Goal: Check status

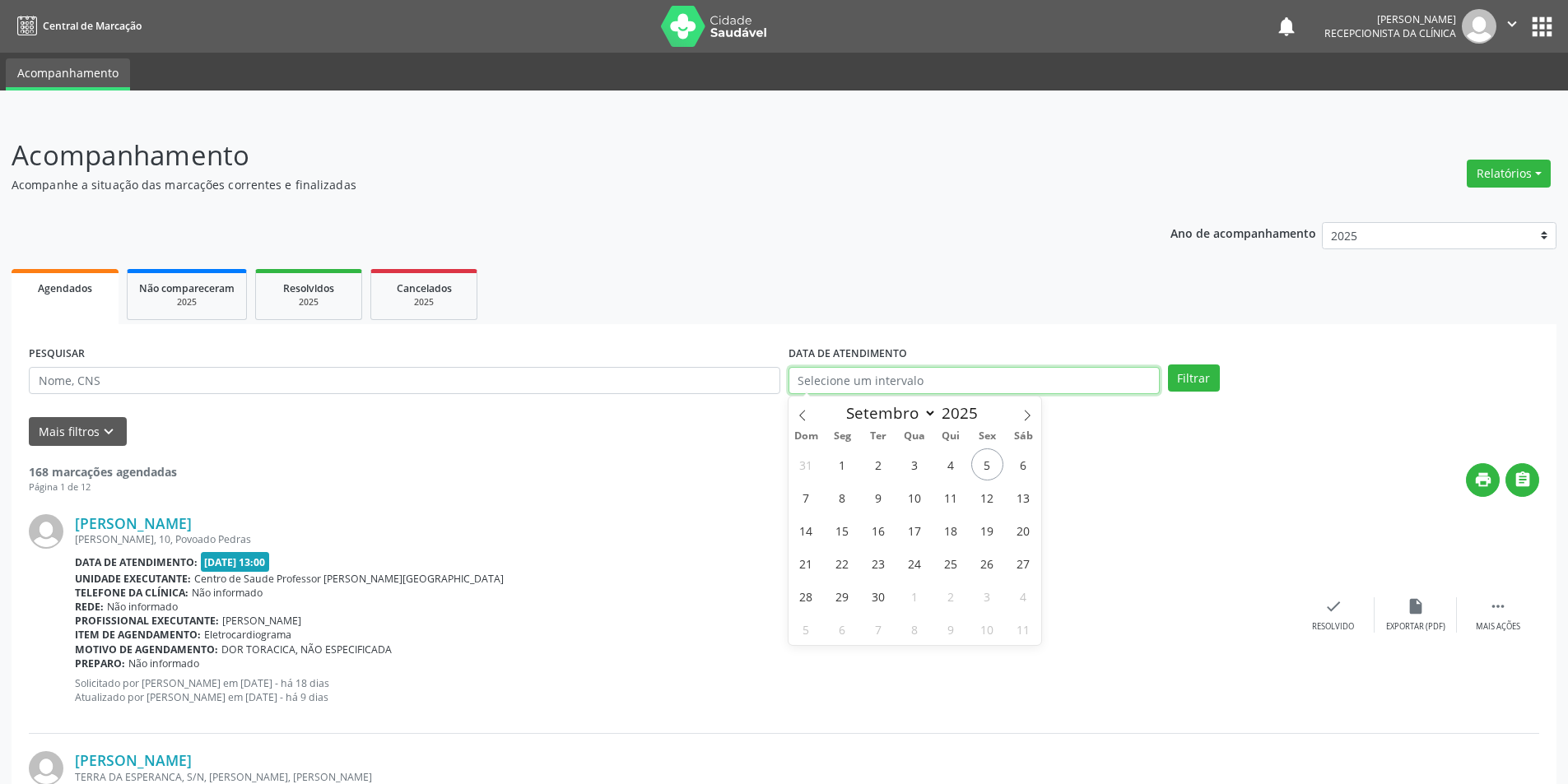
click at [961, 378] on input "text" at bounding box center [974, 380] width 371 height 28
click at [987, 462] on span "5" at bounding box center [987, 464] width 32 height 32
type input "[DATE]"
click at [1204, 374] on button "Filtrar" at bounding box center [1194, 378] width 52 height 28
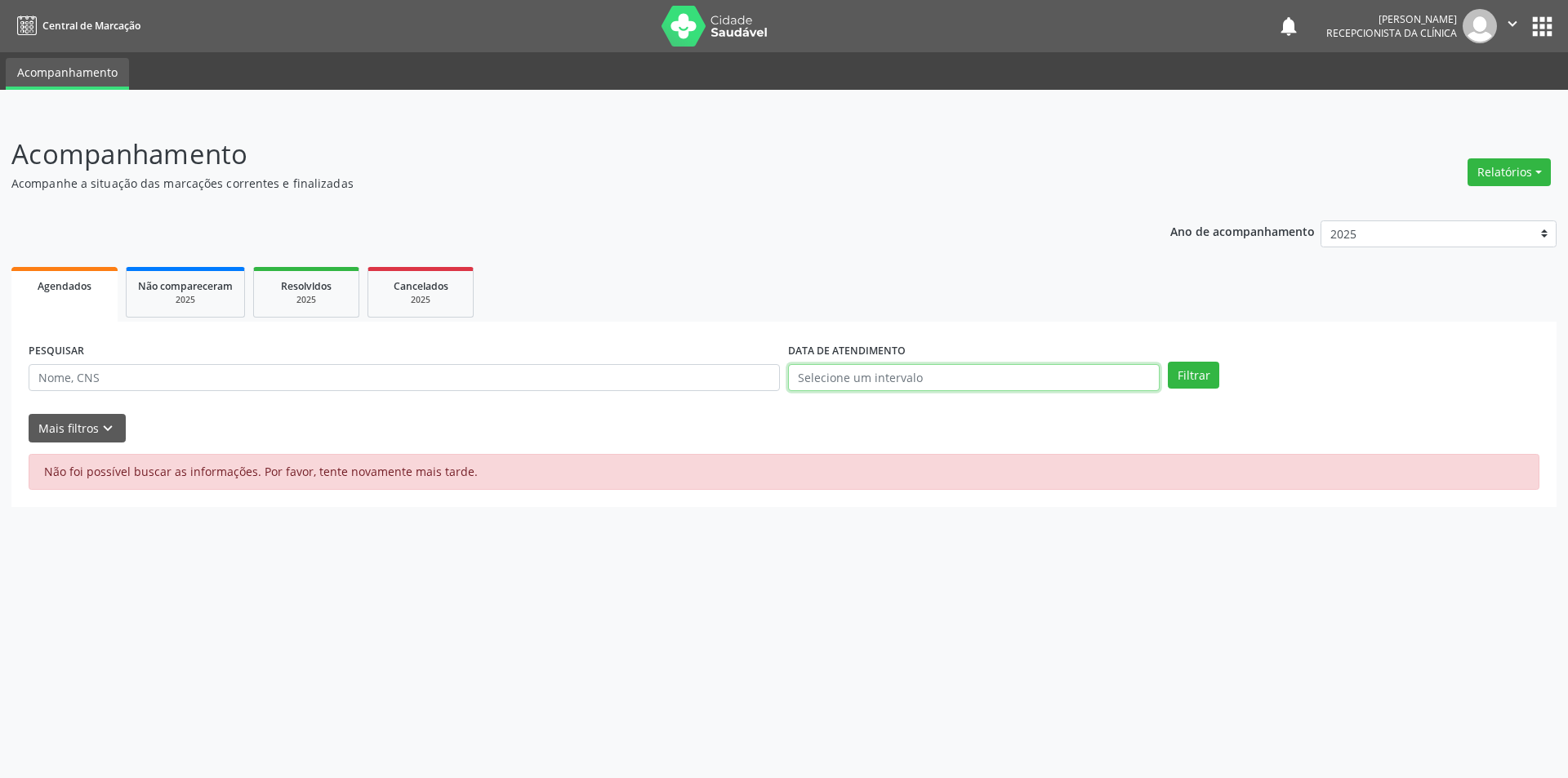
click at [925, 374] on input "text" at bounding box center [973, 377] width 371 height 28
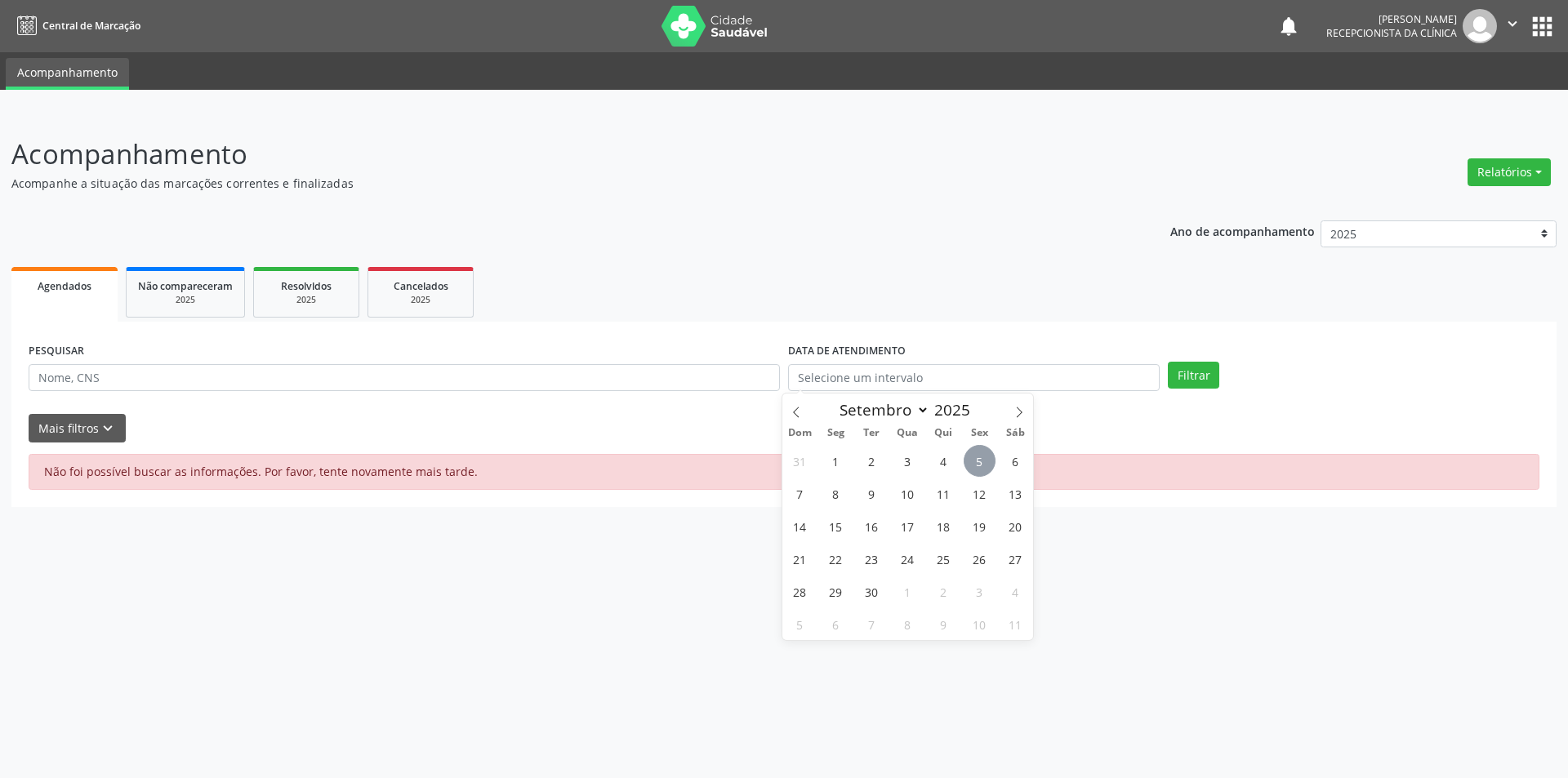
click at [974, 467] on span "5" at bounding box center [979, 461] width 32 height 32
type input "[DATE]"
click at [1198, 373] on button "Filtrar" at bounding box center [1193, 376] width 51 height 28
click at [79, 286] on span "Agendados" at bounding box center [65, 286] width 54 height 13
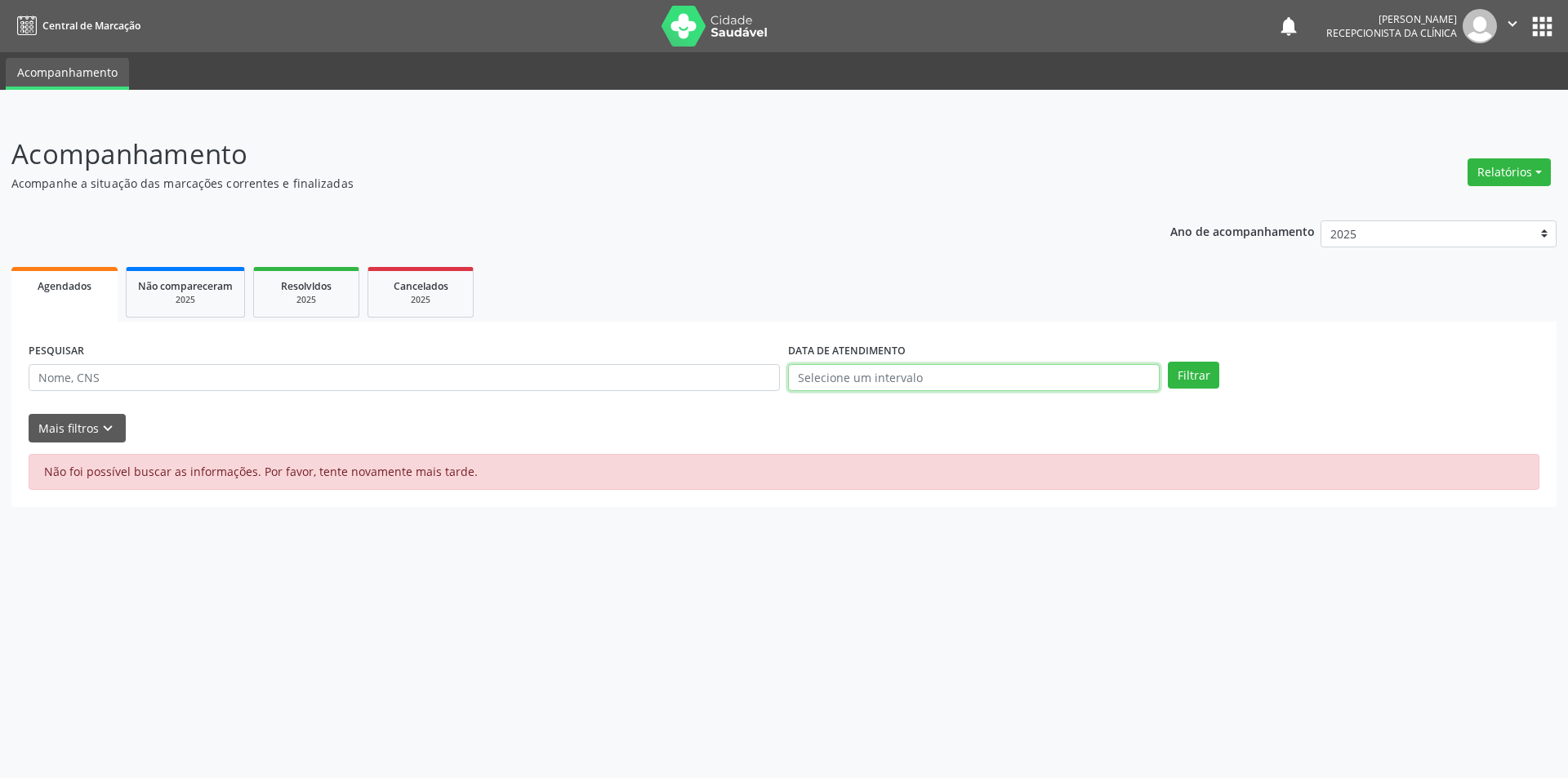
click at [806, 381] on input "text" at bounding box center [973, 377] width 371 height 28
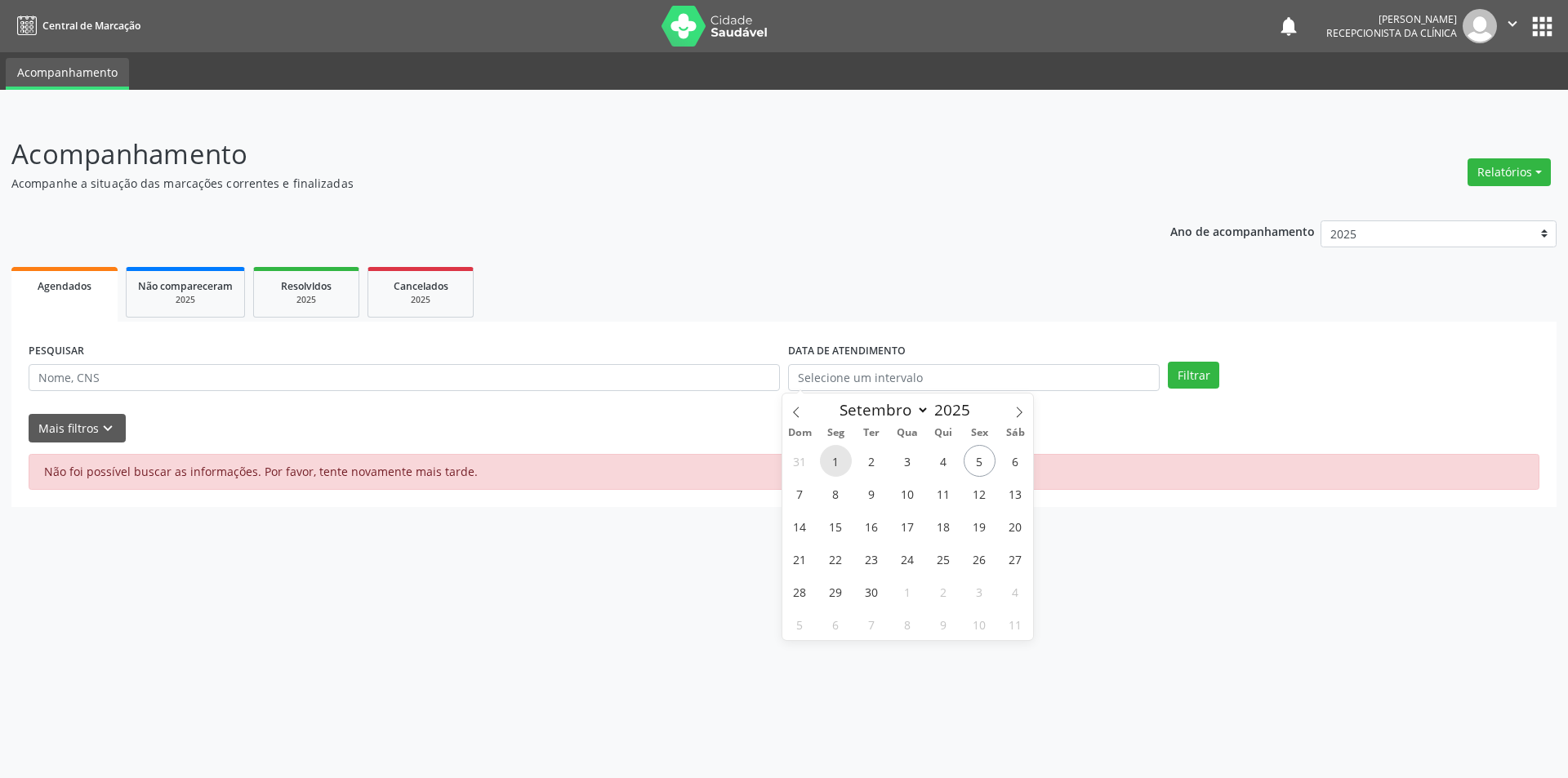
click at [841, 459] on span "1" at bounding box center [835, 461] width 32 height 32
type input "01/09/2025"
click at [978, 464] on span "5" at bounding box center [979, 461] width 32 height 32
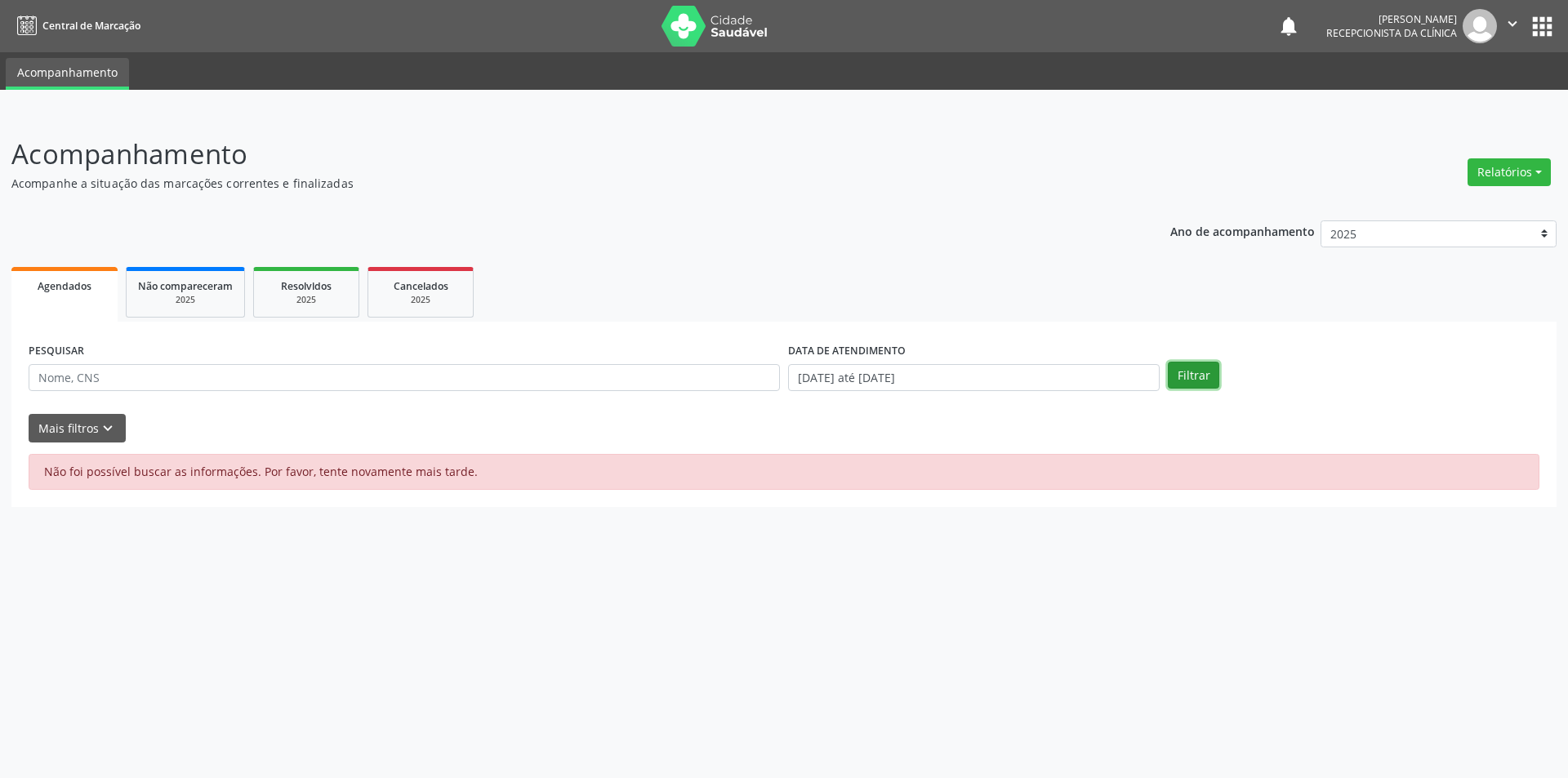
click at [1199, 379] on button "Filtrar" at bounding box center [1193, 376] width 51 height 28
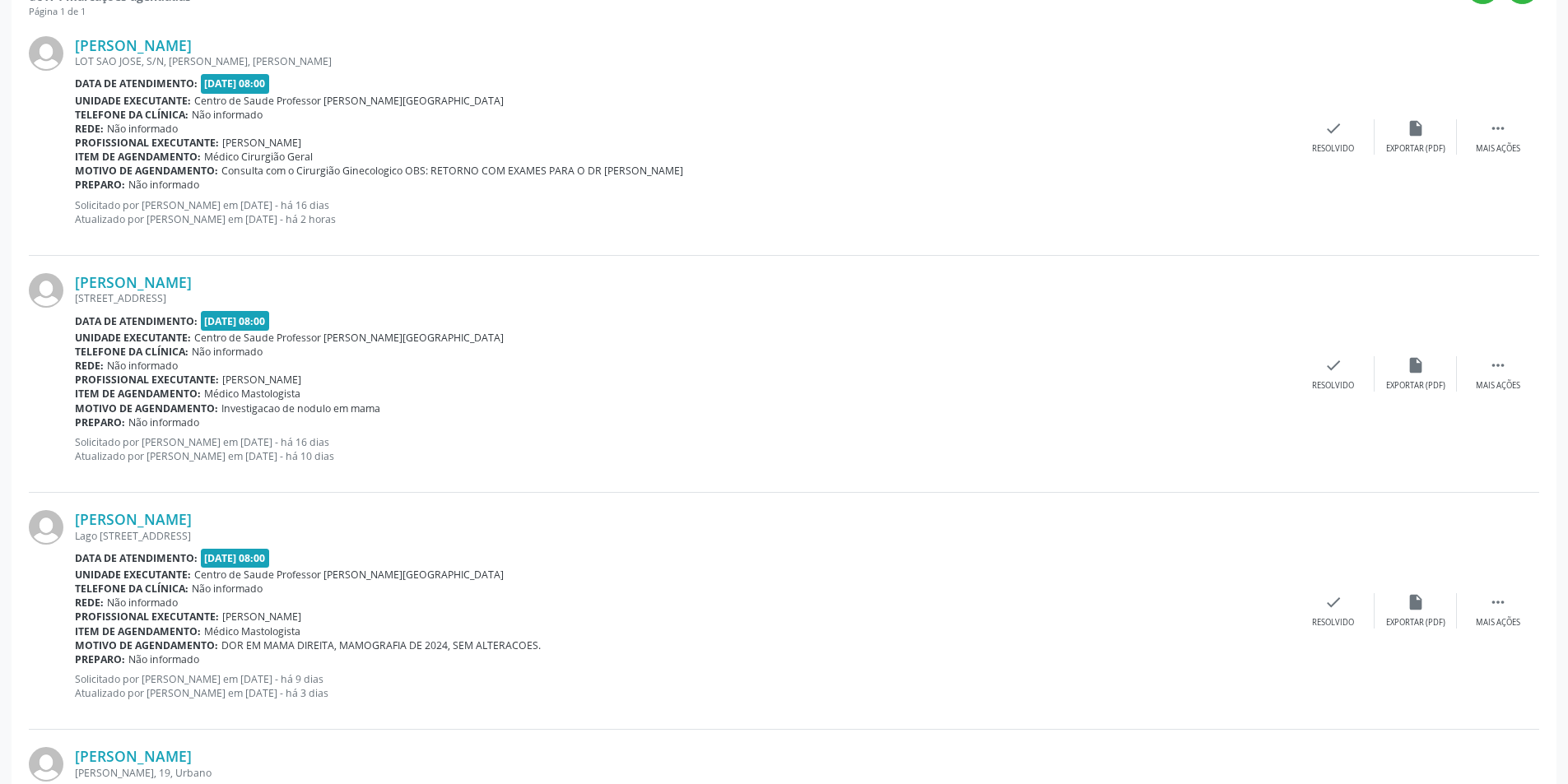
scroll to position [494, 0]
click at [1481, 389] on div "Mais ações" at bounding box center [1498, 385] width 44 height 12
click at [1416, 374] on div "alarm_off Não compareceu" at bounding box center [1415, 373] width 82 height 36
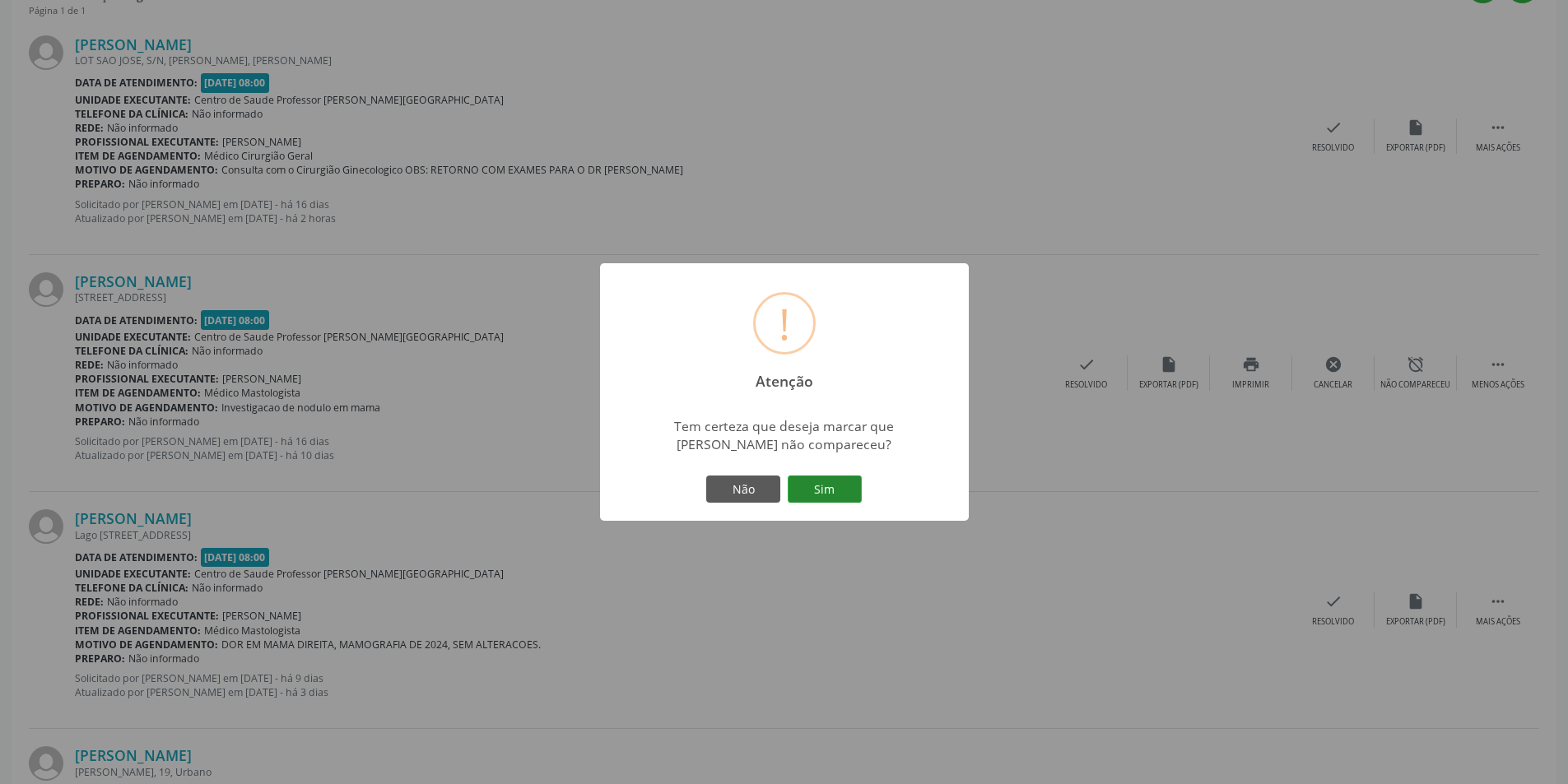
click at [833, 479] on button "Sim" at bounding box center [824, 489] width 74 height 28
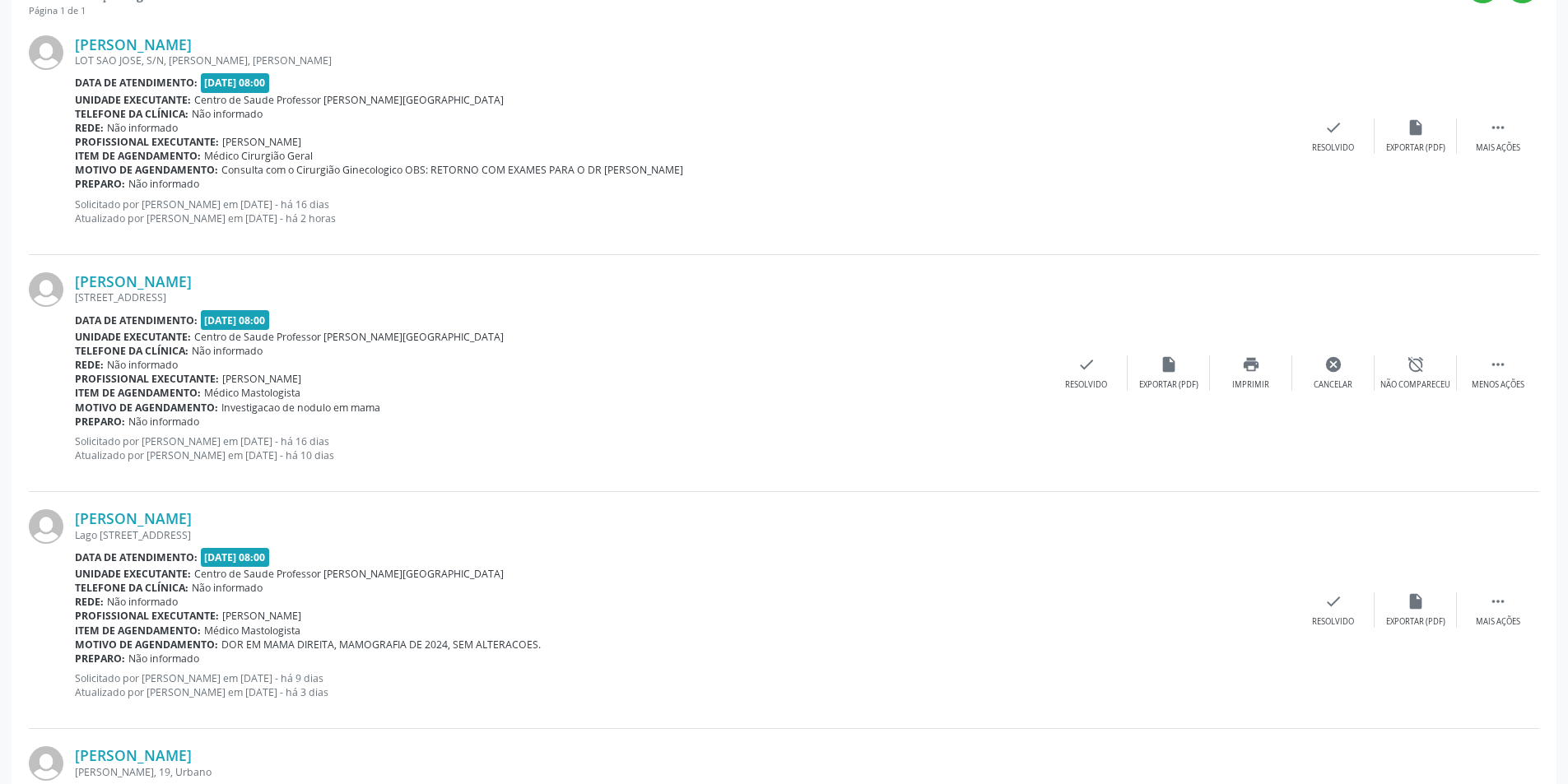
scroll to position [0, 0]
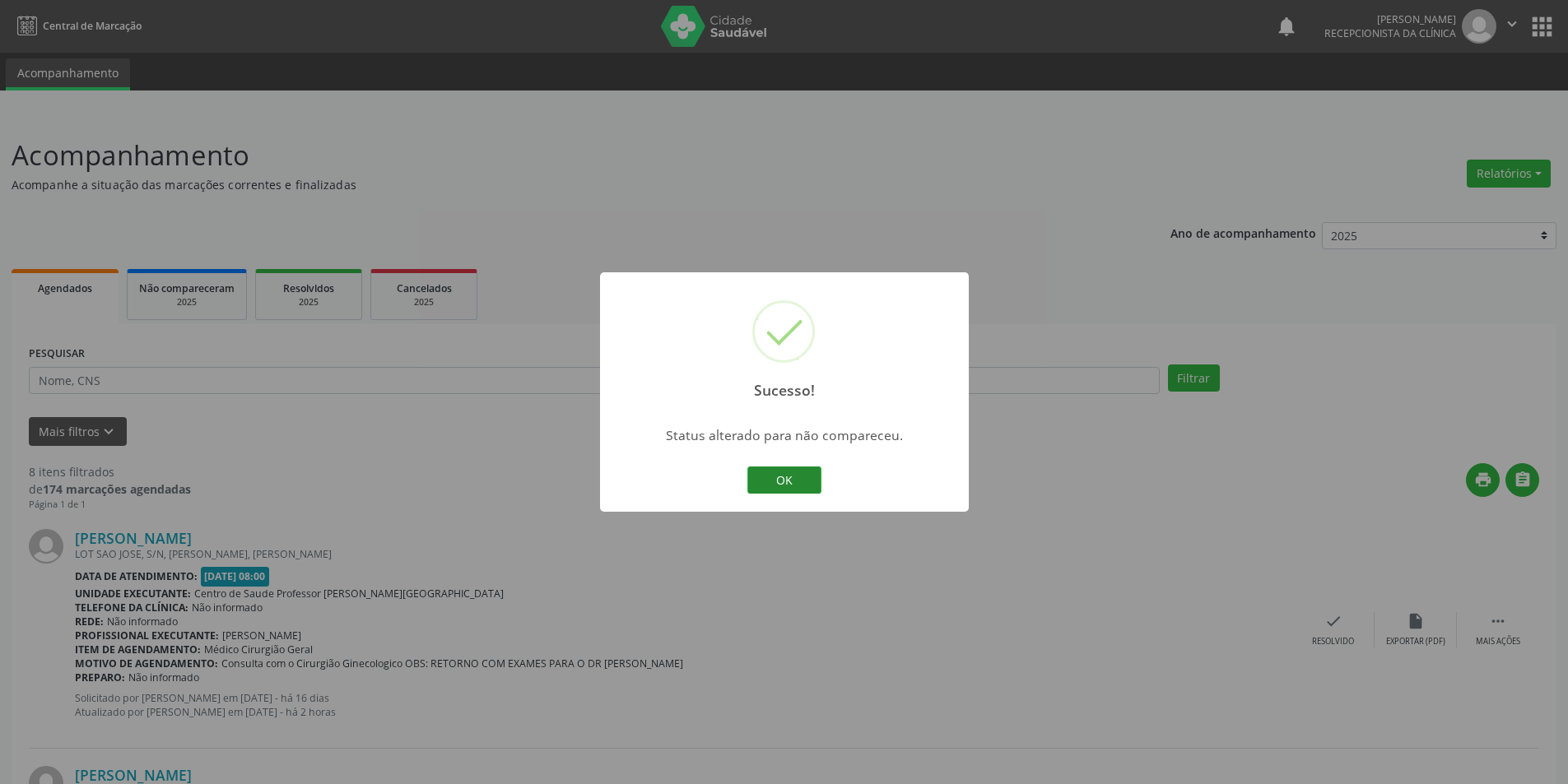
click at [793, 478] on button "OK" at bounding box center [784, 480] width 74 height 28
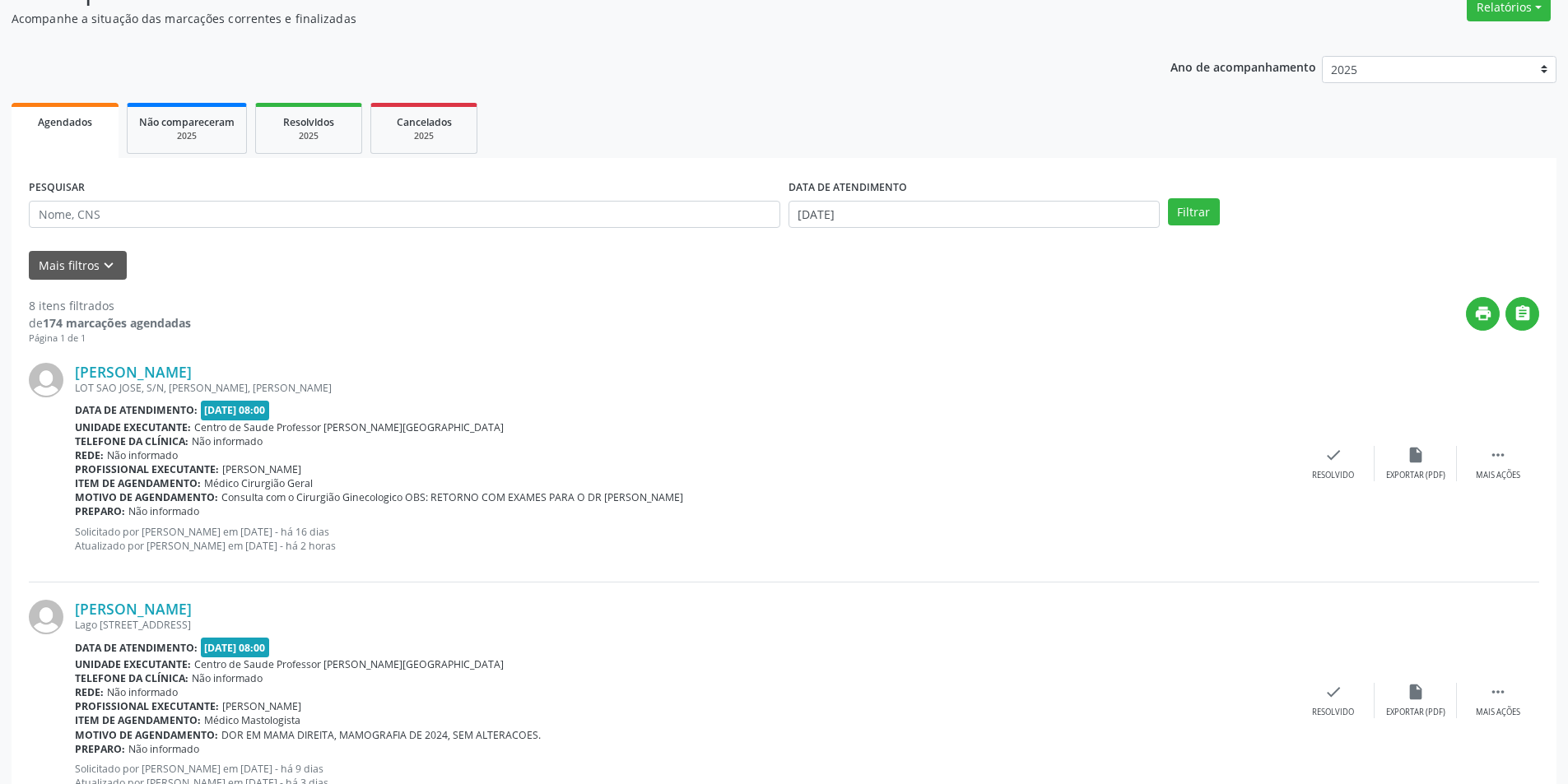
scroll to position [329, 0]
